Goal: Transaction & Acquisition: Purchase product/service

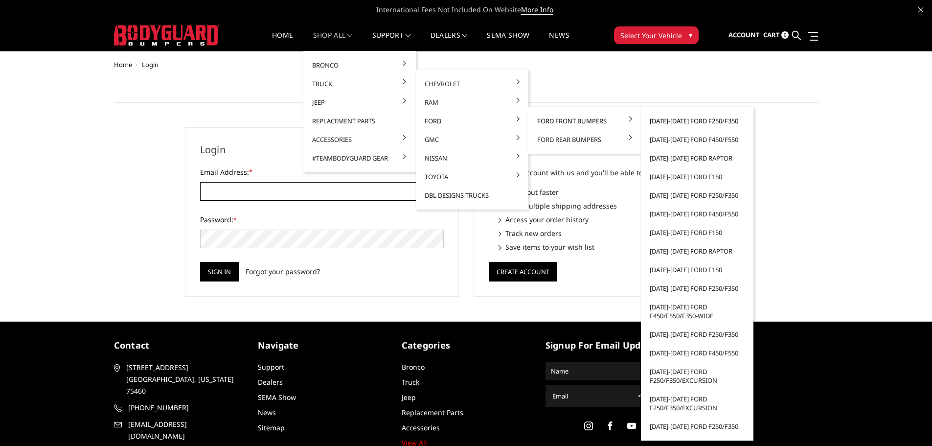
type input "[EMAIL_ADDRESS][DOMAIN_NAME]"
click at [698, 120] on link "[DATE]-[DATE] Ford F250/F350" at bounding box center [697, 121] width 105 height 19
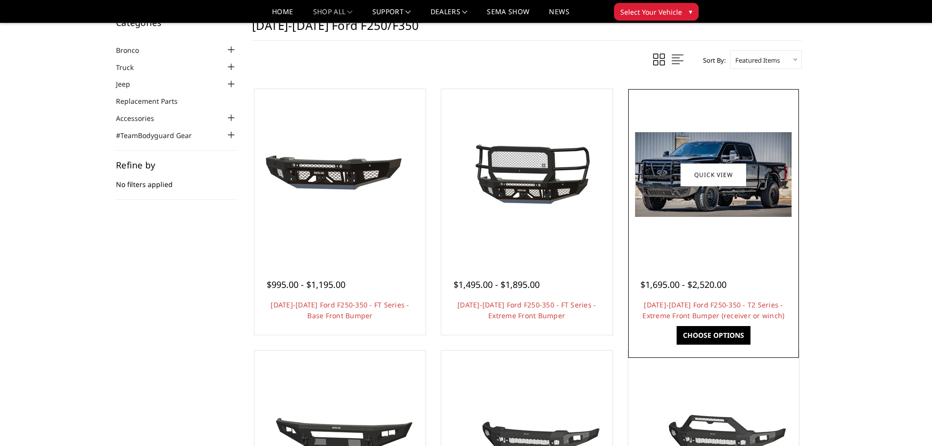
scroll to position [49, 0]
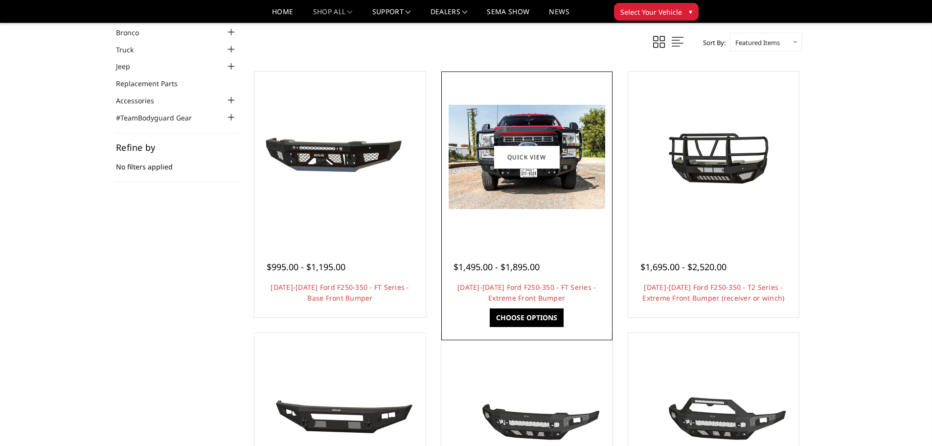
click at [546, 182] on img at bounding box center [527, 157] width 157 height 104
